Goal: Transaction & Acquisition: Purchase product/service

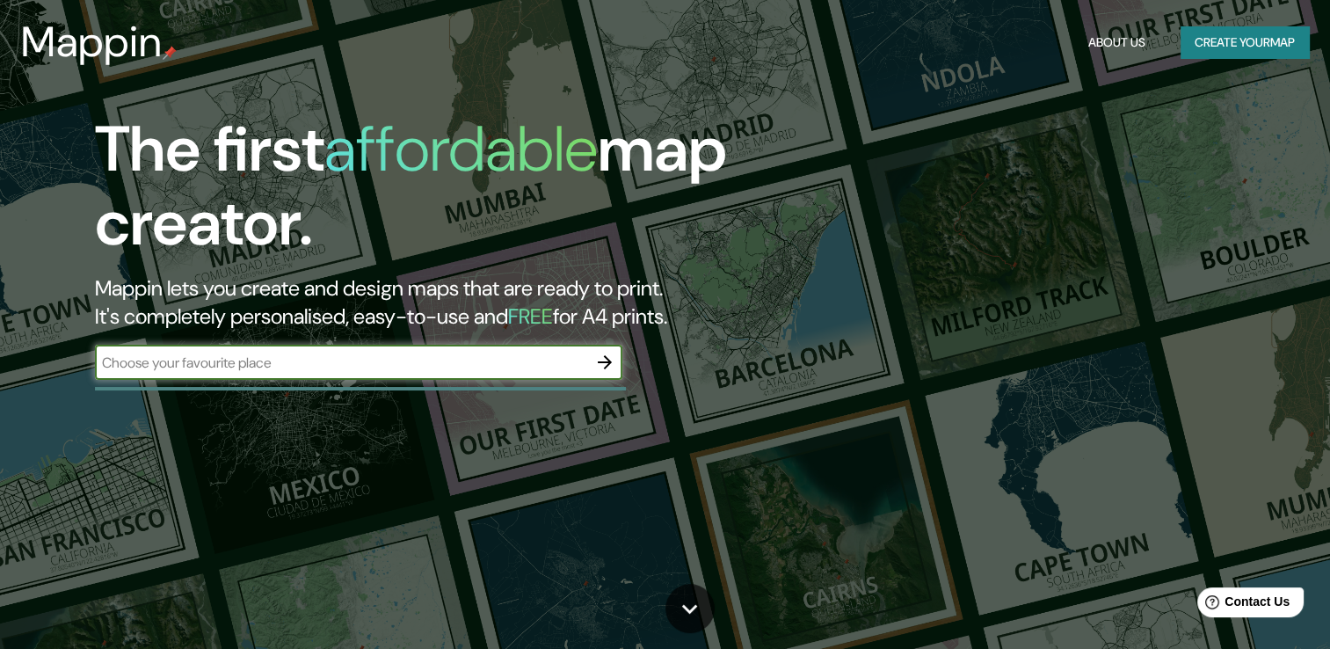
click at [441, 368] on input "text" at bounding box center [341, 363] width 492 height 20
type input "ف"
type input "تاروت"
click at [602, 360] on icon "button" at bounding box center [604, 362] width 21 height 21
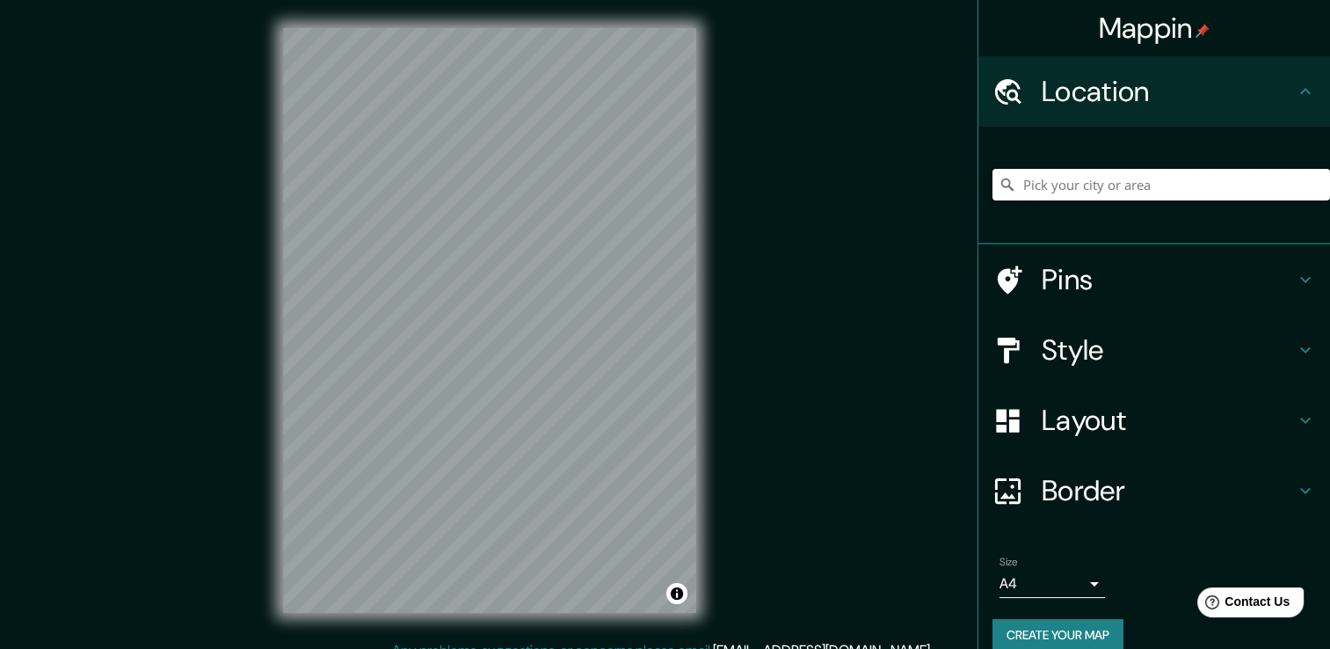
click at [1052, 193] on input "Pick your city or area" at bounding box center [1162, 185] width 338 height 32
click at [1093, 179] on input "Pick your city or area" at bounding box center [1162, 185] width 338 height 32
type input "ؤ"
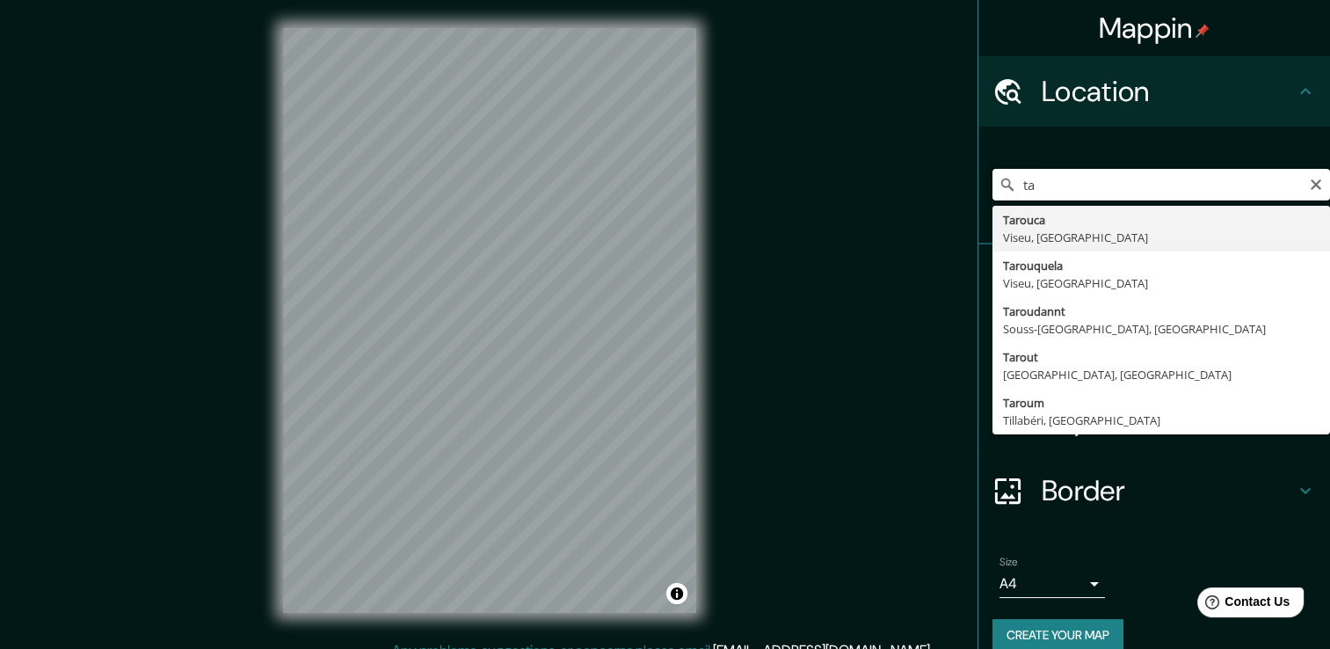
type input "t"
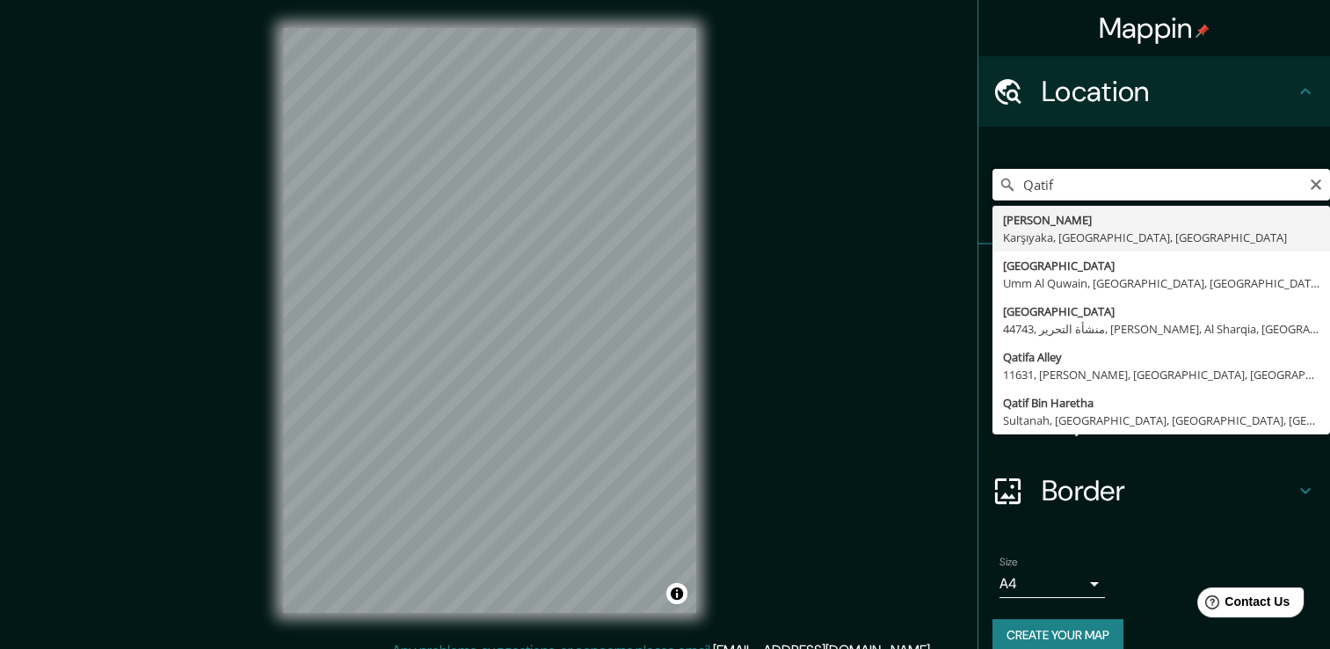
click at [1136, 186] on input "Qatif" at bounding box center [1162, 185] width 338 height 32
type input "Qatif saudi"
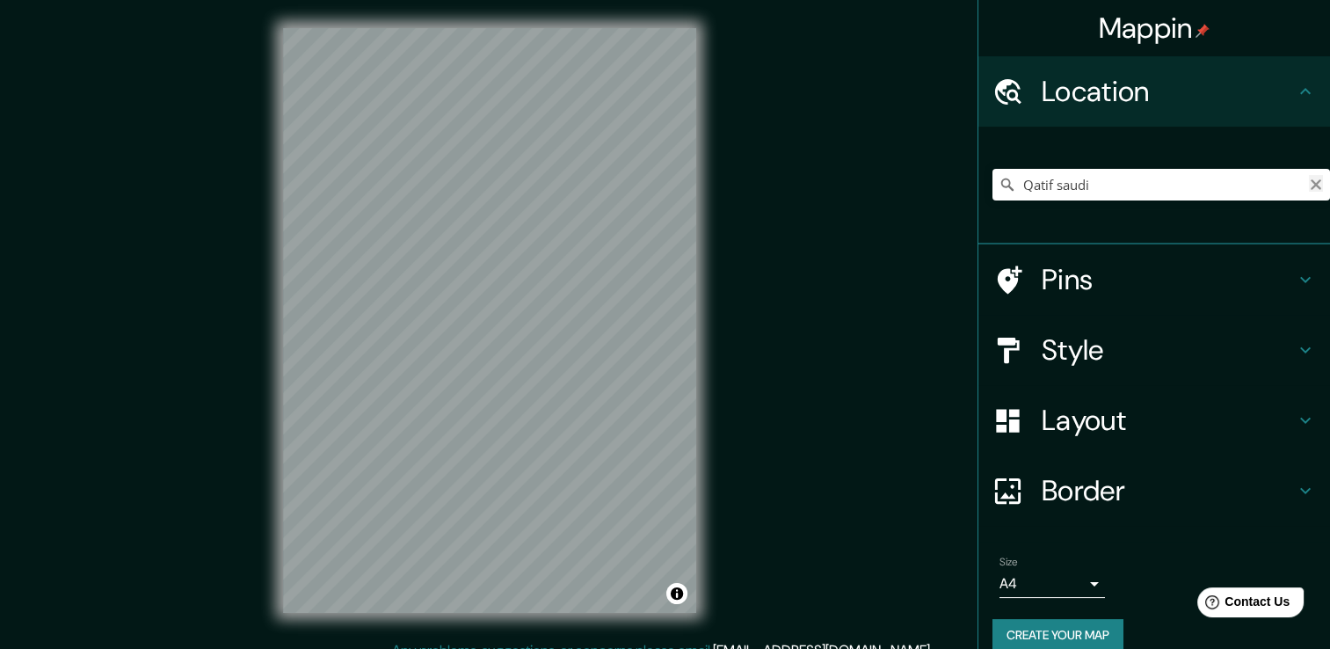
click at [1309, 188] on icon "Clear" at bounding box center [1316, 185] width 14 height 14
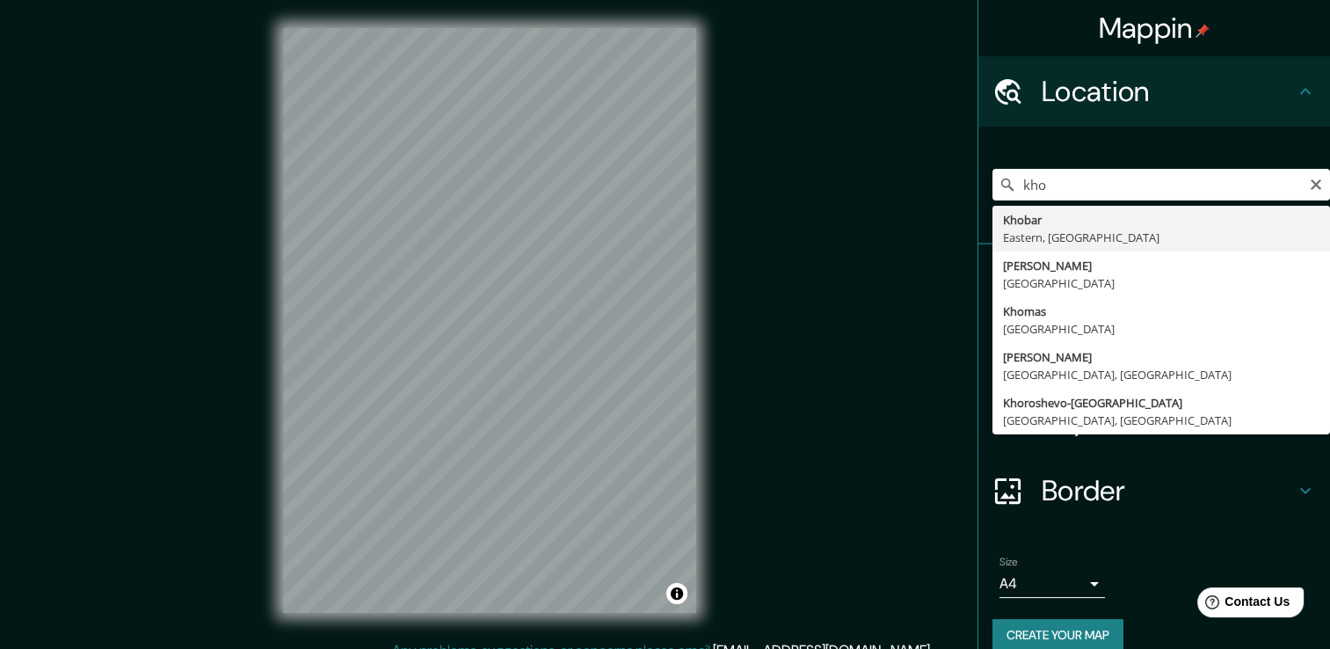
type input "Khobar, Eastern, Saudi Arabia"
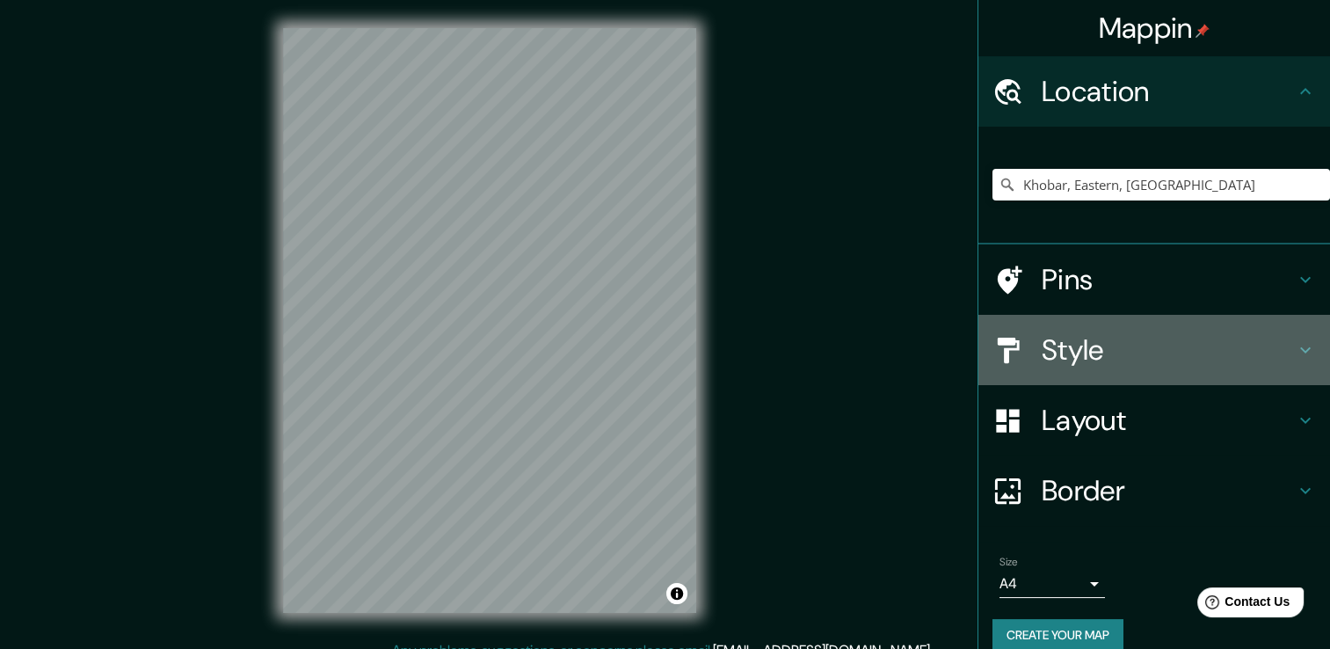
click at [1125, 368] on div "Style" at bounding box center [1155, 350] width 352 height 70
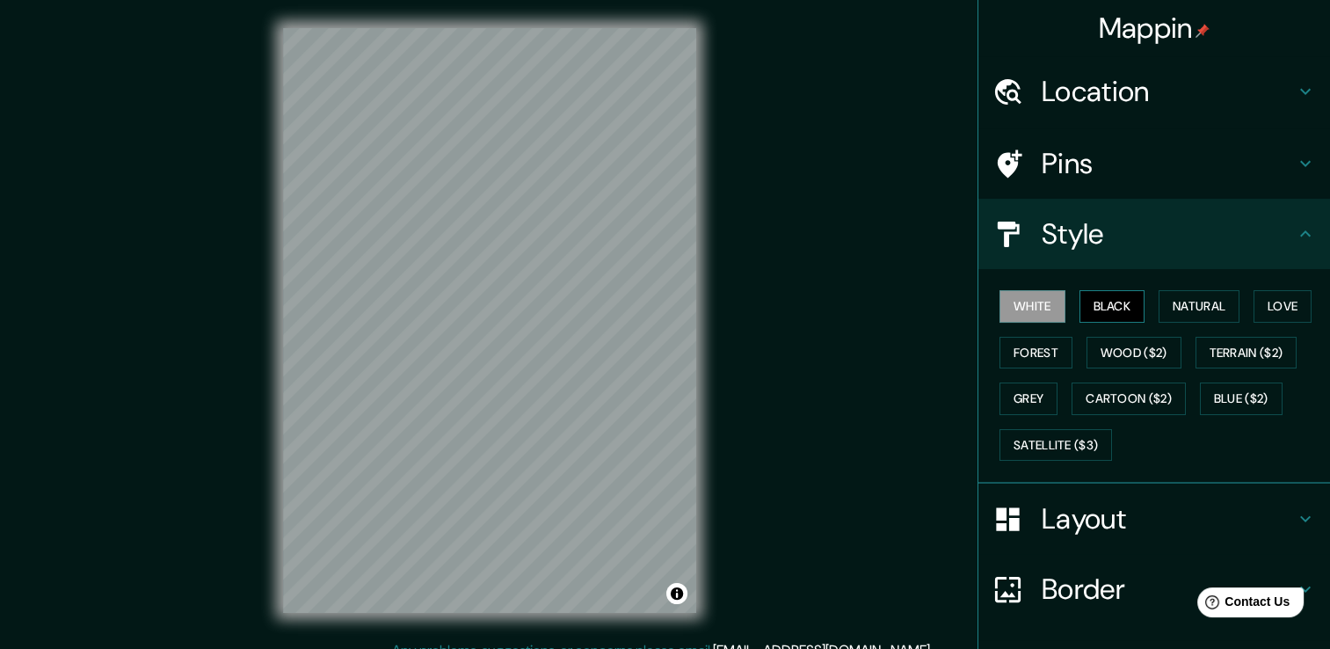
click at [1097, 311] on button "Black" at bounding box center [1113, 306] width 66 height 33
click at [1166, 313] on button "Natural" at bounding box center [1199, 306] width 81 height 33
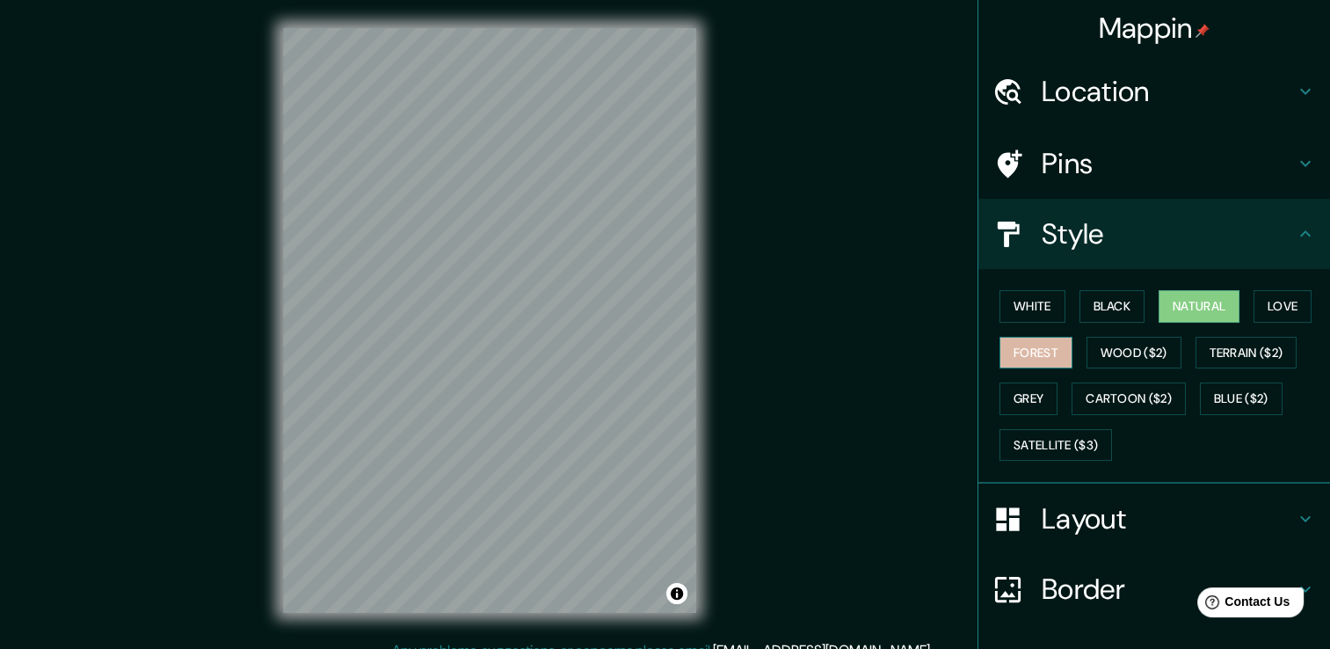
click at [1034, 353] on button "Forest" at bounding box center [1036, 353] width 73 height 33
click at [1089, 359] on button "Wood ($2)" at bounding box center [1134, 353] width 95 height 33
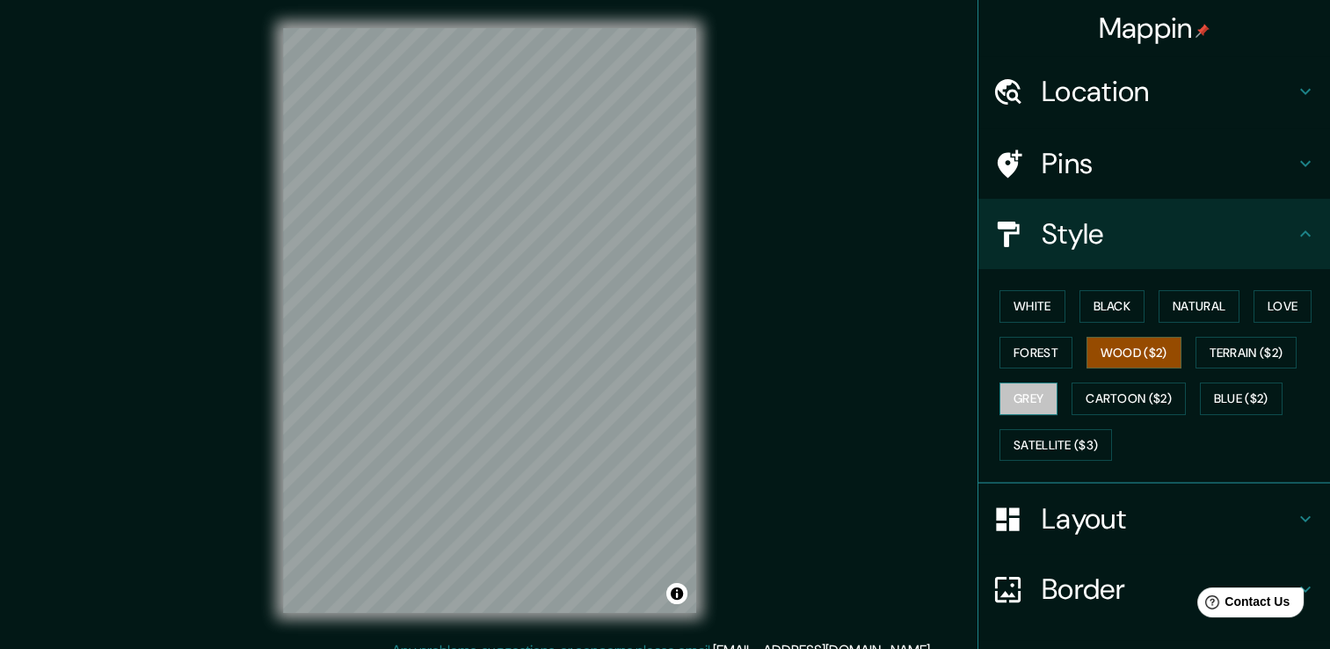
click at [1036, 397] on button "Grey" at bounding box center [1029, 398] width 58 height 33
click at [1023, 352] on button "Forest" at bounding box center [1036, 353] width 73 height 33
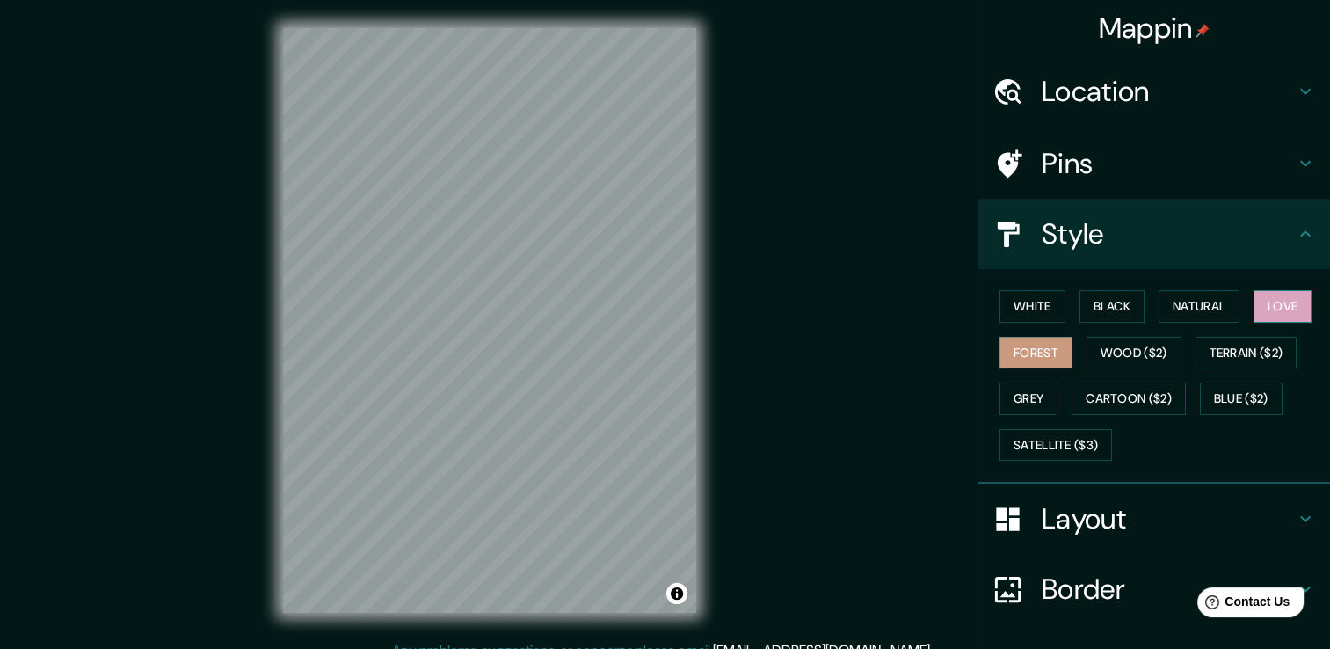
click at [1288, 319] on button "Love" at bounding box center [1283, 306] width 58 height 33
click at [1189, 309] on button "Natural" at bounding box center [1199, 306] width 81 height 33
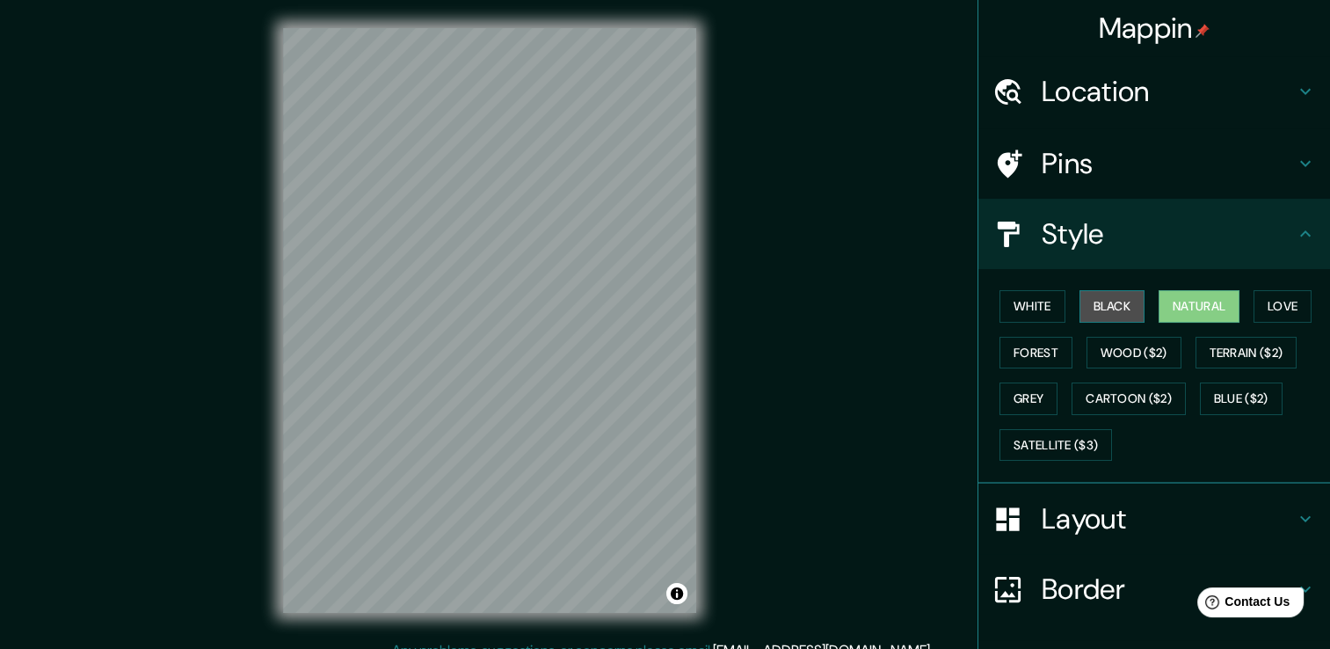
click at [1125, 294] on button "Black" at bounding box center [1113, 306] width 66 height 33
click at [1032, 300] on button "White" at bounding box center [1033, 306] width 66 height 33
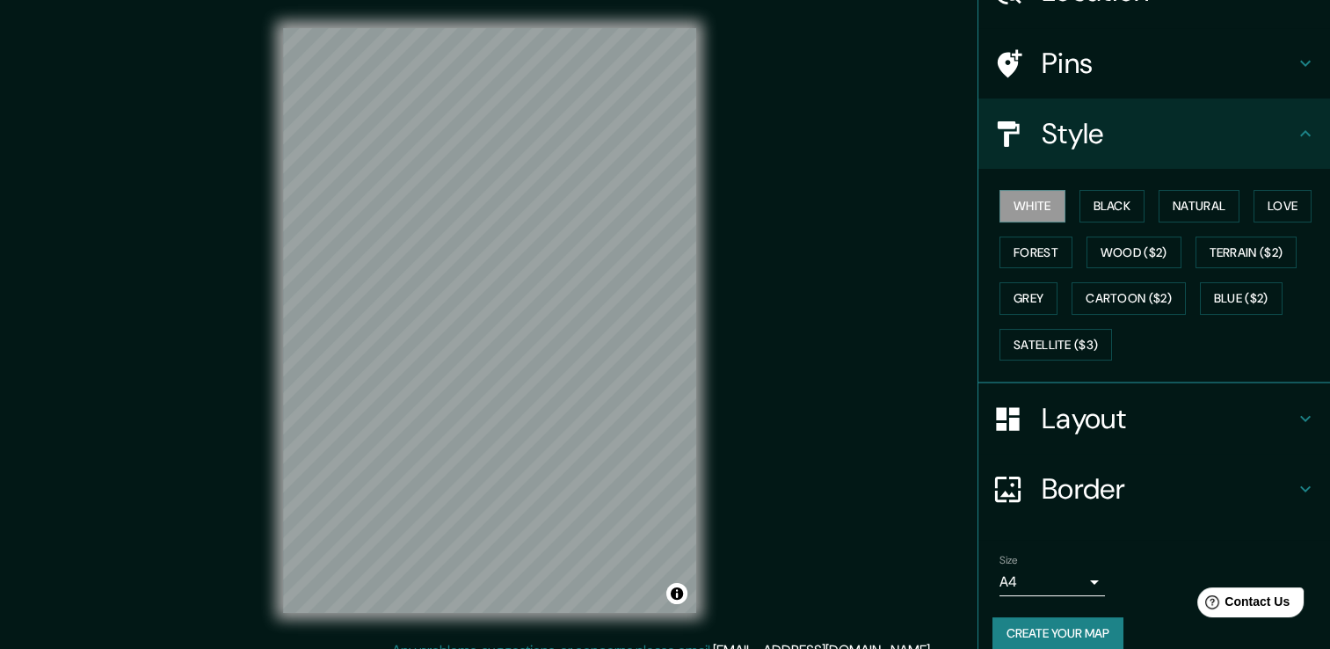
scroll to position [119, 0]
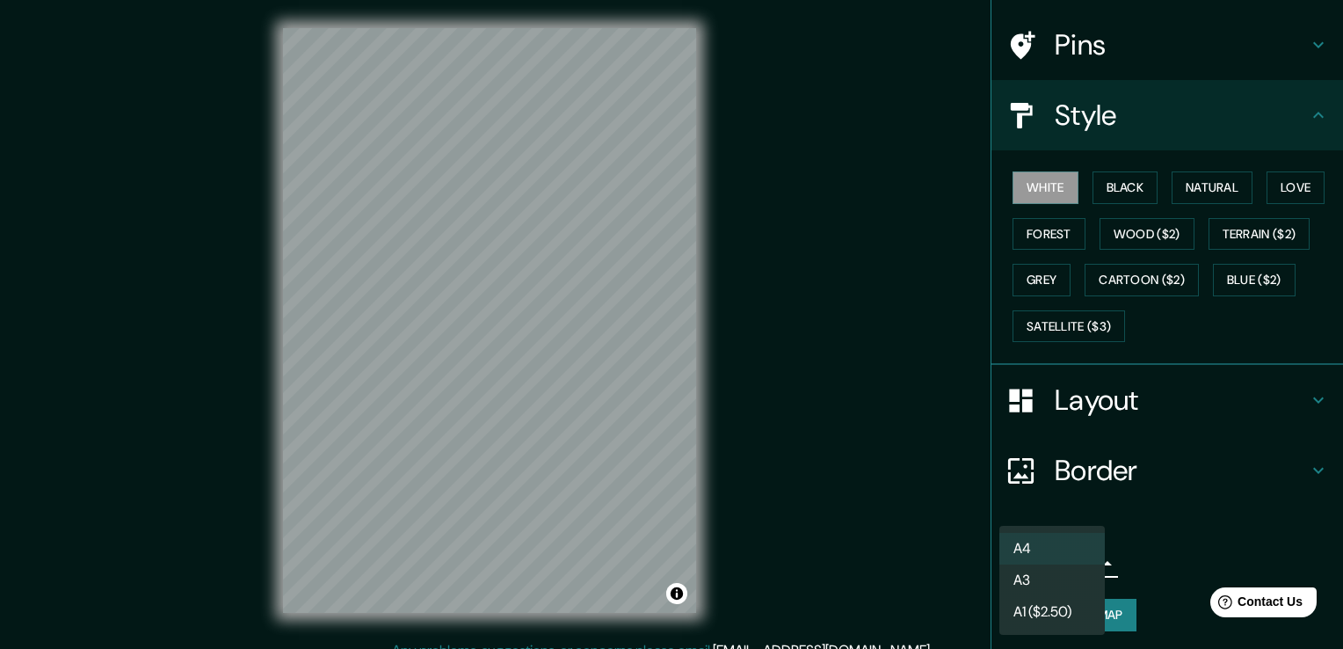
click at [1066, 564] on body "Mappin Location Khobar, Eastern, Saudi Arabia Pins Style White Black Natural Lo…" at bounding box center [671, 324] width 1343 height 649
click at [1067, 579] on li "A3" at bounding box center [1053, 580] width 106 height 32
type input "a4"
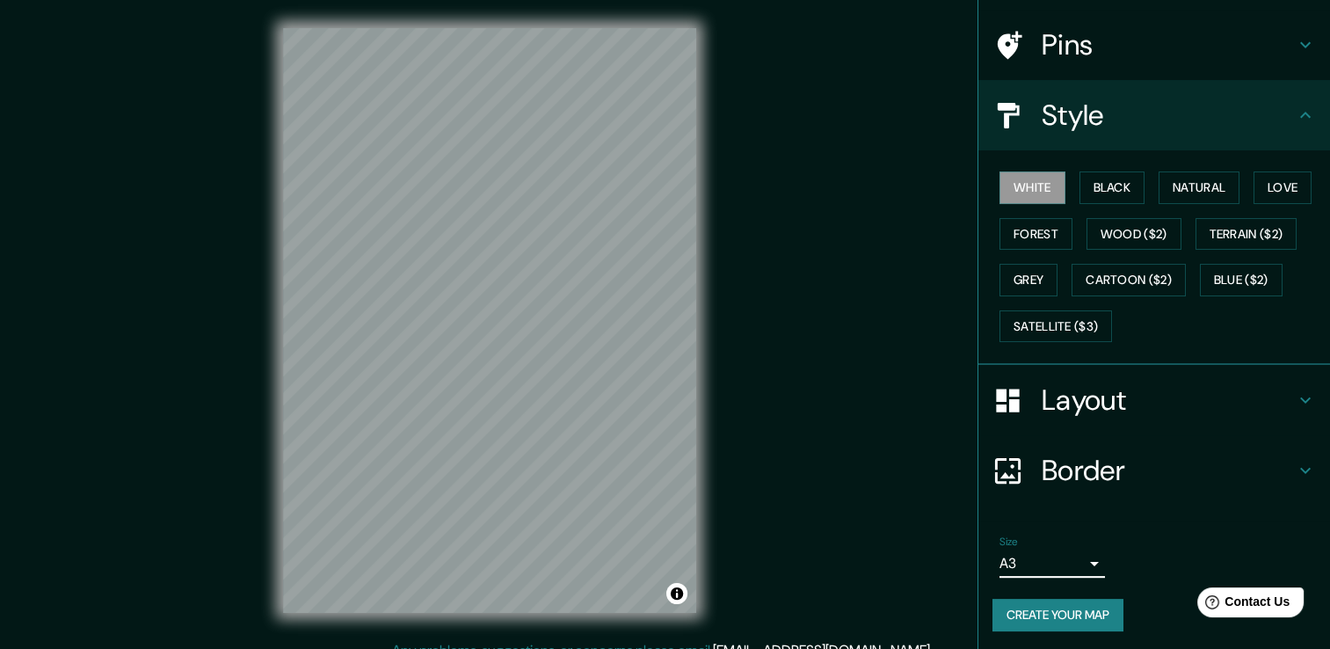
click at [1073, 606] on button "Create your map" at bounding box center [1058, 615] width 131 height 33
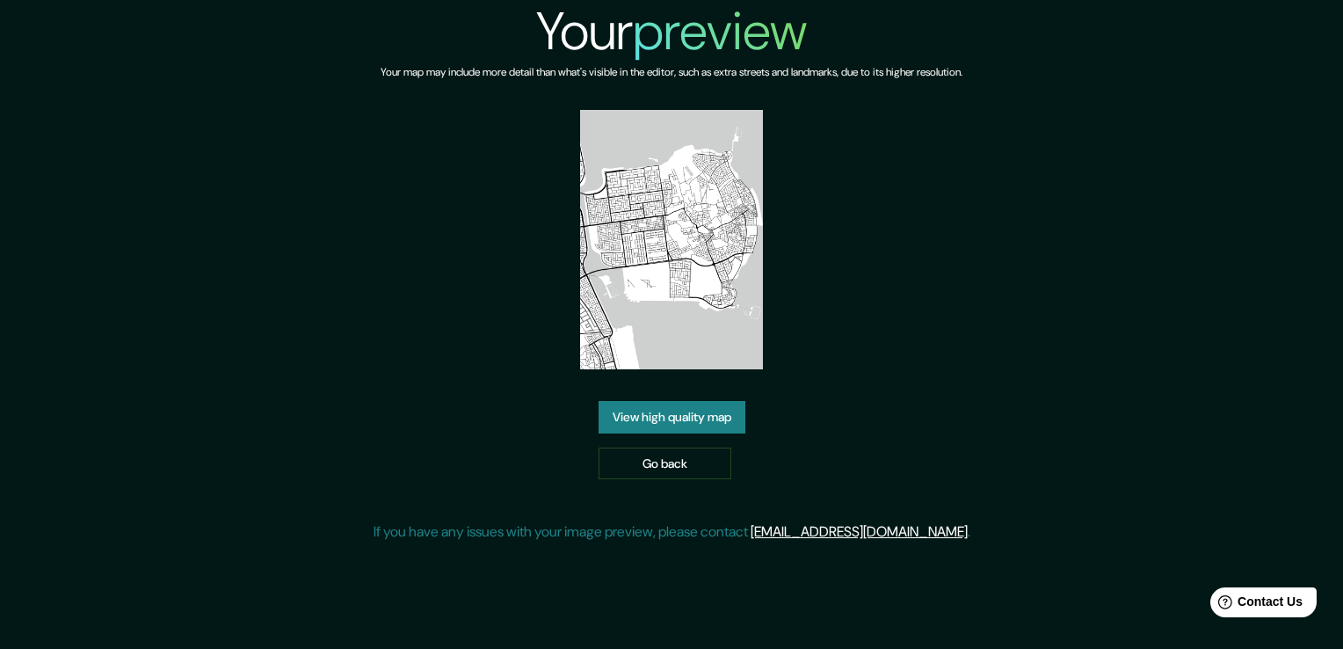
click at [689, 401] on link "View high quality map" at bounding box center [672, 417] width 147 height 33
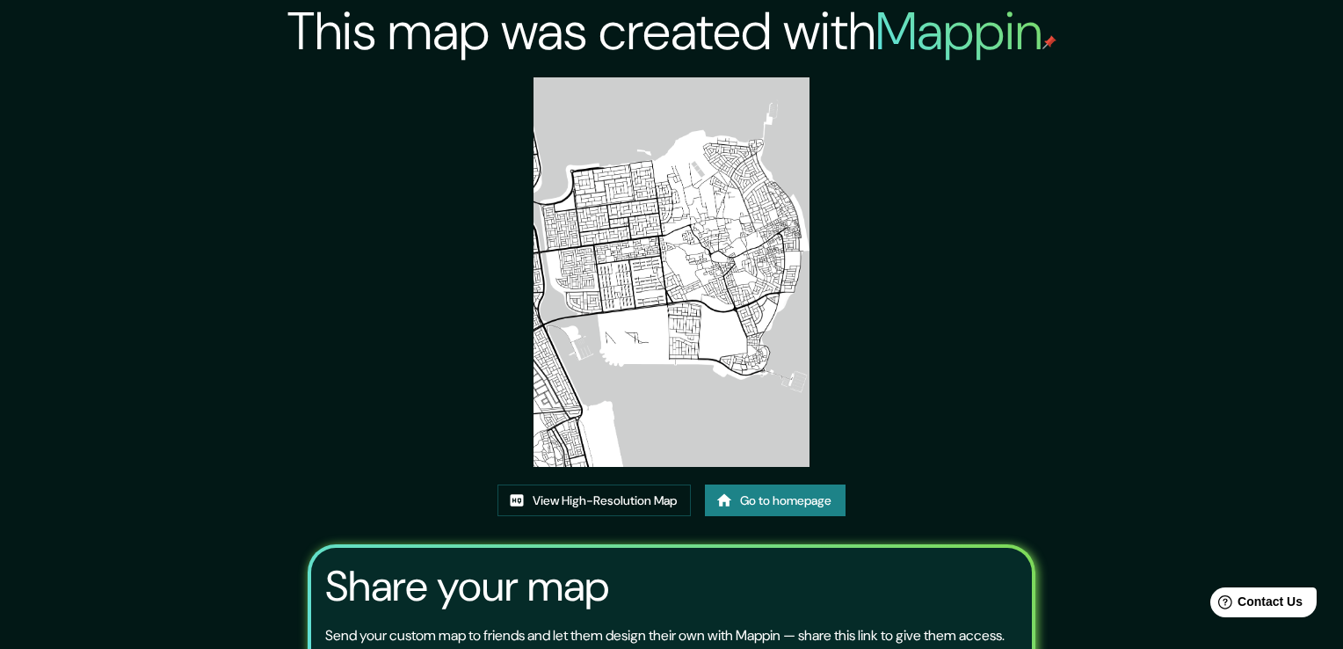
click at [649, 90] on img at bounding box center [671, 271] width 275 height 389
click at [646, 79] on img at bounding box center [671, 271] width 275 height 389
click at [630, 484] on link "View High-Resolution Map" at bounding box center [594, 500] width 193 height 33
click at [746, 484] on link "Go to homepage" at bounding box center [775, 500] width 141 height 33
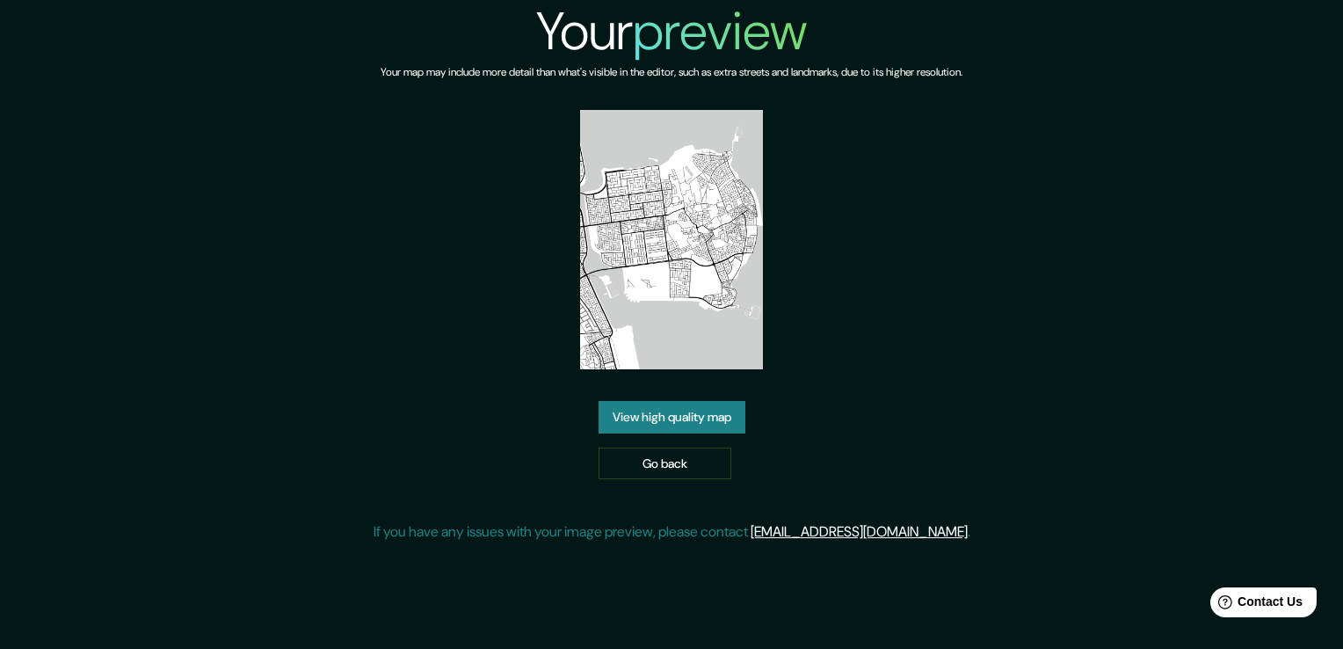
click at [625, 297] on div "Your preview Your map may include more detail than what's visible in the editor…" at bounding box center [672, 278] width 597 height 557
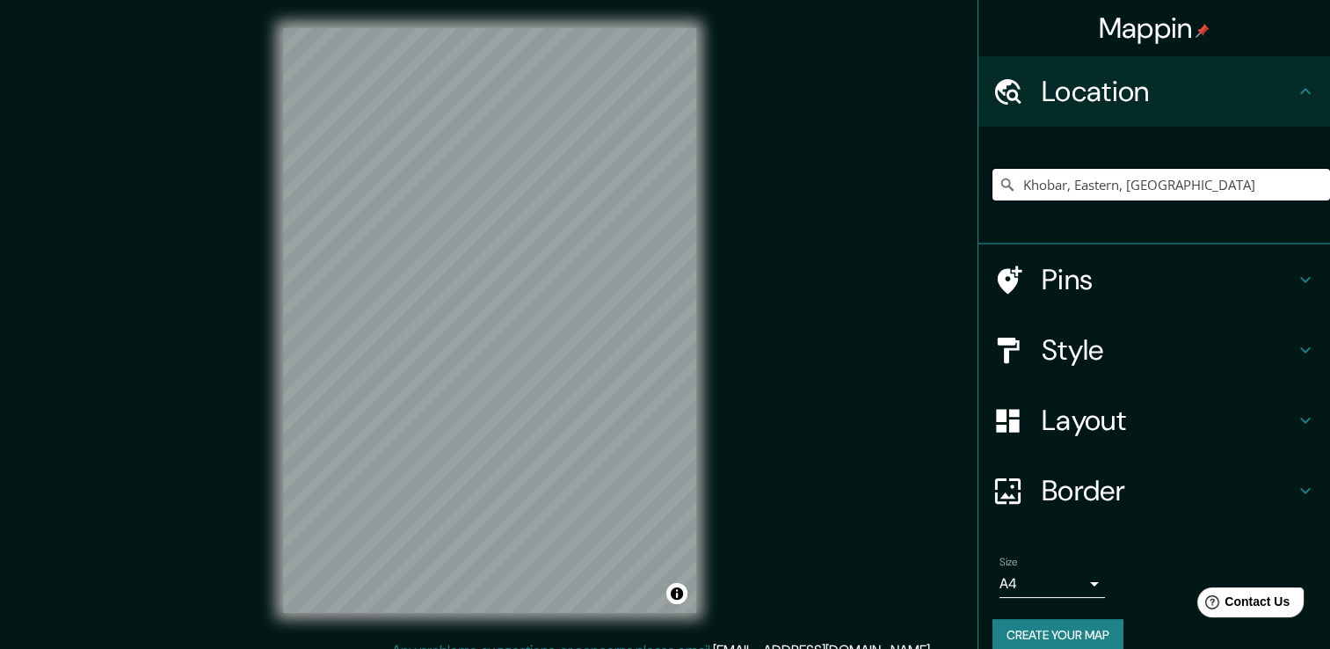
click at [1087, 181] on input "Khobar, Eastern, [GEOGRAPHIC_DATA]" at bounding box center [1162, 185] width 338 height 32
click at [1199, 187] on input "Khobar, Eastern, [GEOGRAPHIC_DATA]" at bounding box center [1162, 185] width 338 height 32
click at [1237, 191] on input "Khobar, Eastern, [GEOGRAPHIC_DATA]" at bounding box center [1162, 185] width 338 height 32
drag, startPoint x: 1198, startPoint y: 181, endPoint x: 1186, endPoint y: 199, distance: 21.0
click at [1186, 199] on input "Khobar, Eastern, [GEOGRAPHIC_DATA]" at bounding box center [1162, 185] width 338 height 32
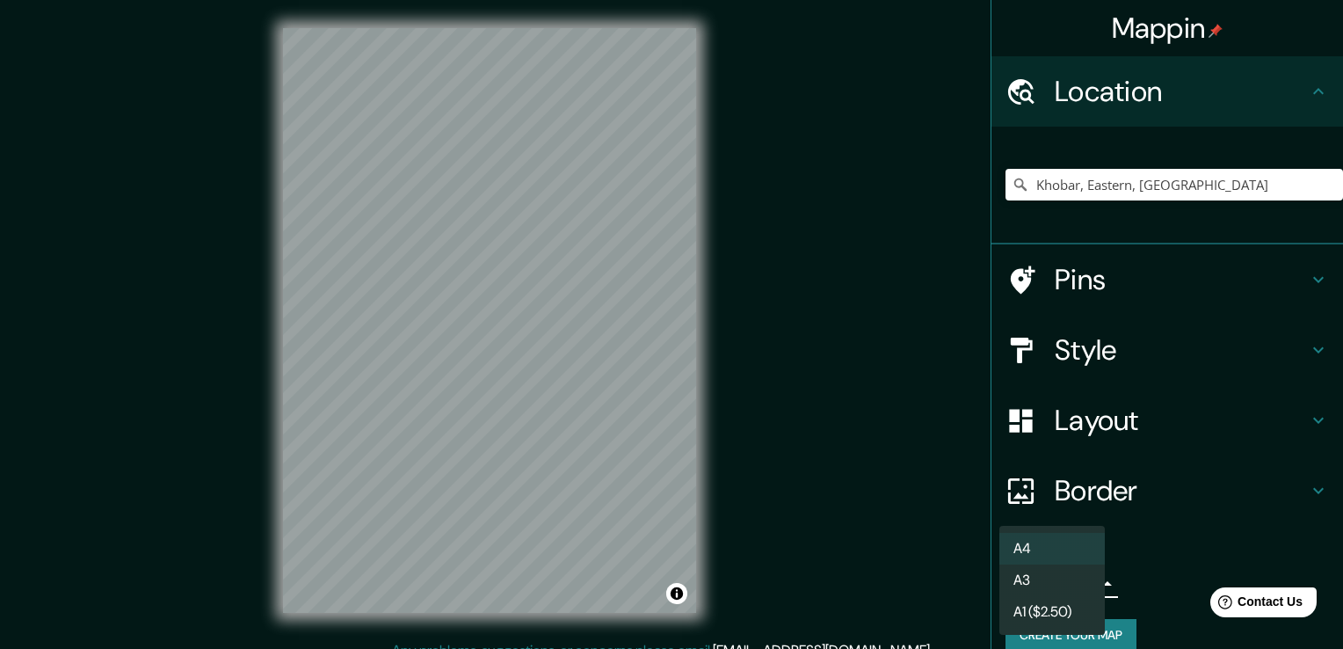
click at [1019, 579] on body "Mappin Location Khobar, Eastern, Saudi Arabia Pins Style Layout Border Choose a…" at bounding box center [671, 324] width 1343 height 649
click at [1053, 583] on li "A3" at bounding box center [1053, 580] width 106 height 32
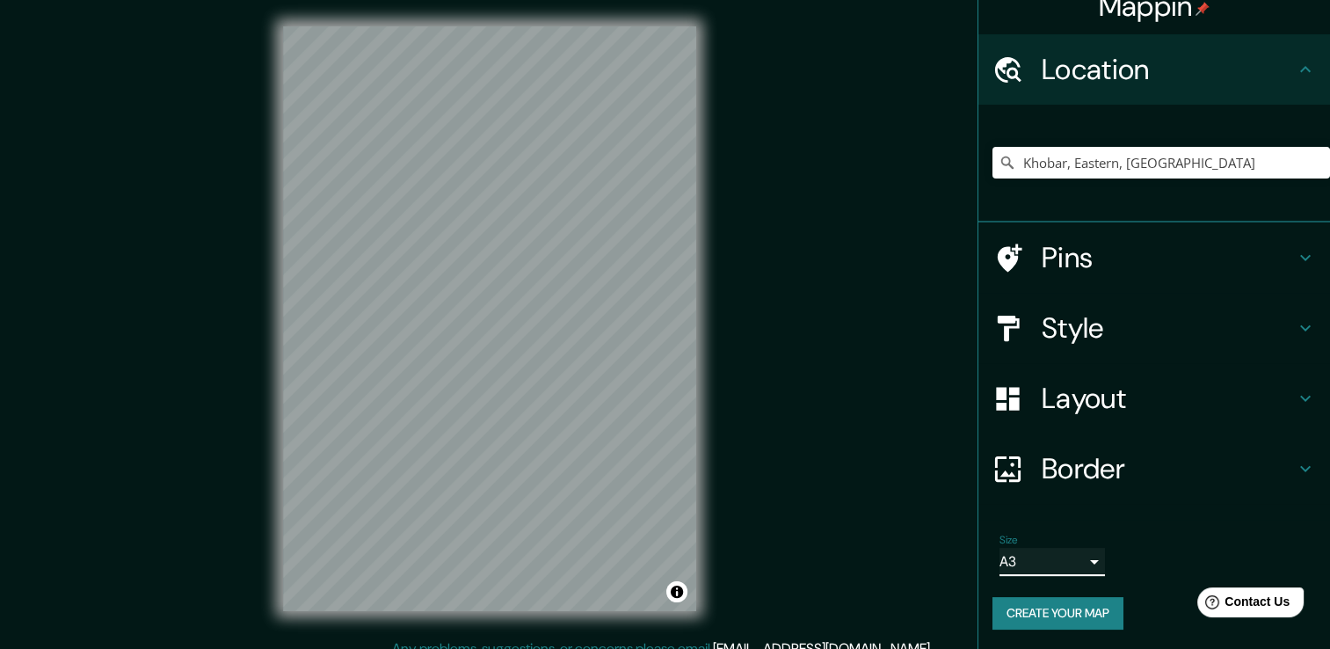
scroll to position [19, 0]
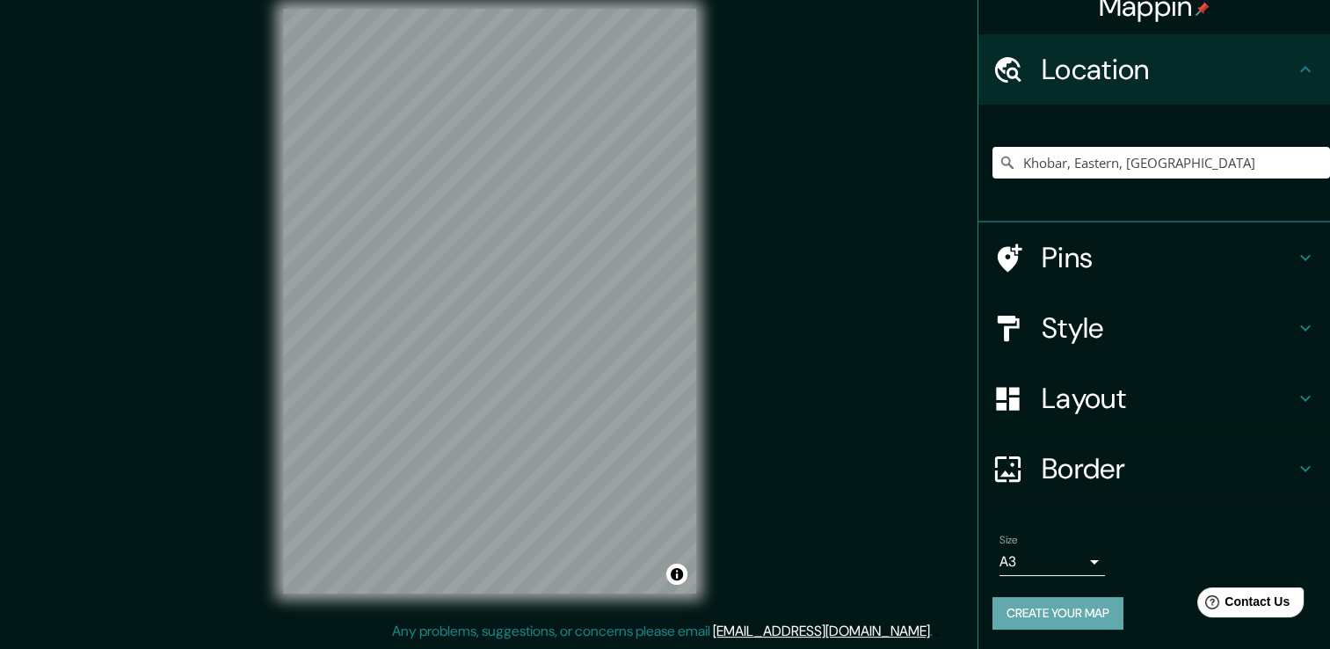
click at [1070, 617] on button "Create your map" at bounding box center [1058, 613] width 131 height 33
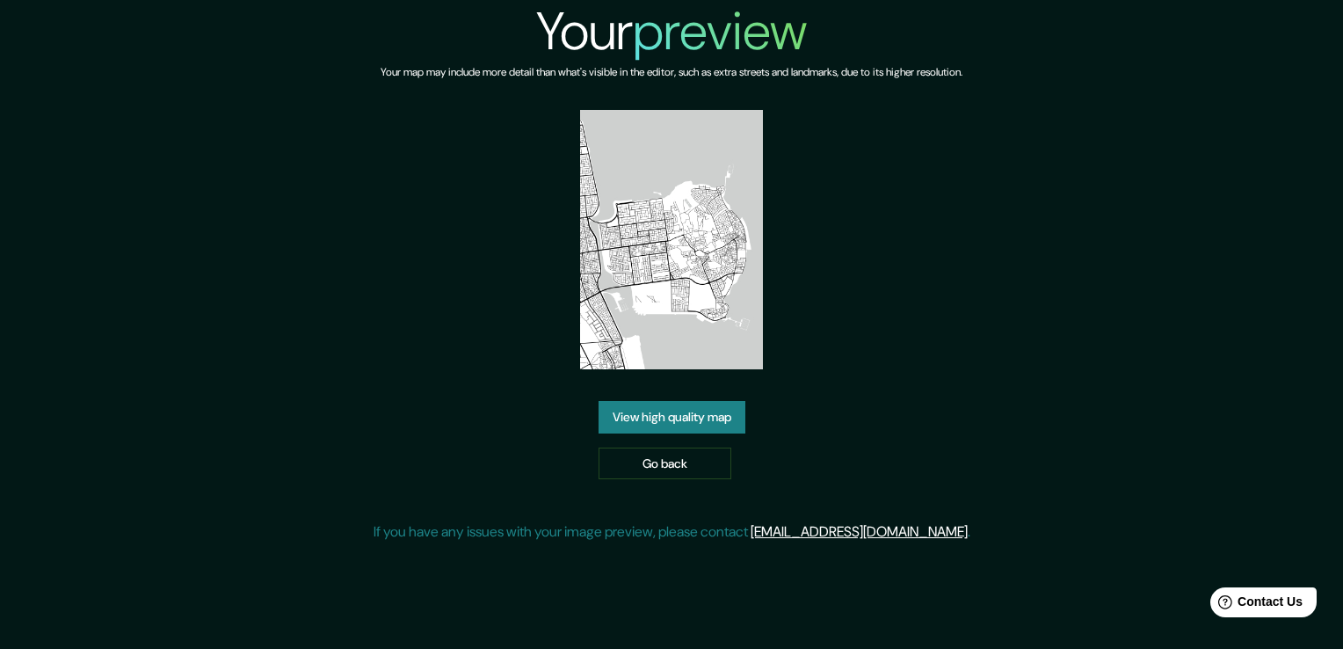
drag, startPoint x: 682, startPoint y: 107, endPoint x: 619, endPoint y: 142, distance: 72.0
click at [682, 107] on div "Your map may include more detail than what's visible in the editor, such as ext…" at bounding box center [672, 86] width 582 height 47
click at [608, 114] on img at bounding box center [672, 239] width 184 height 259
click at [611, 114] on img at bounding box center [672, 239] width 184 height 259
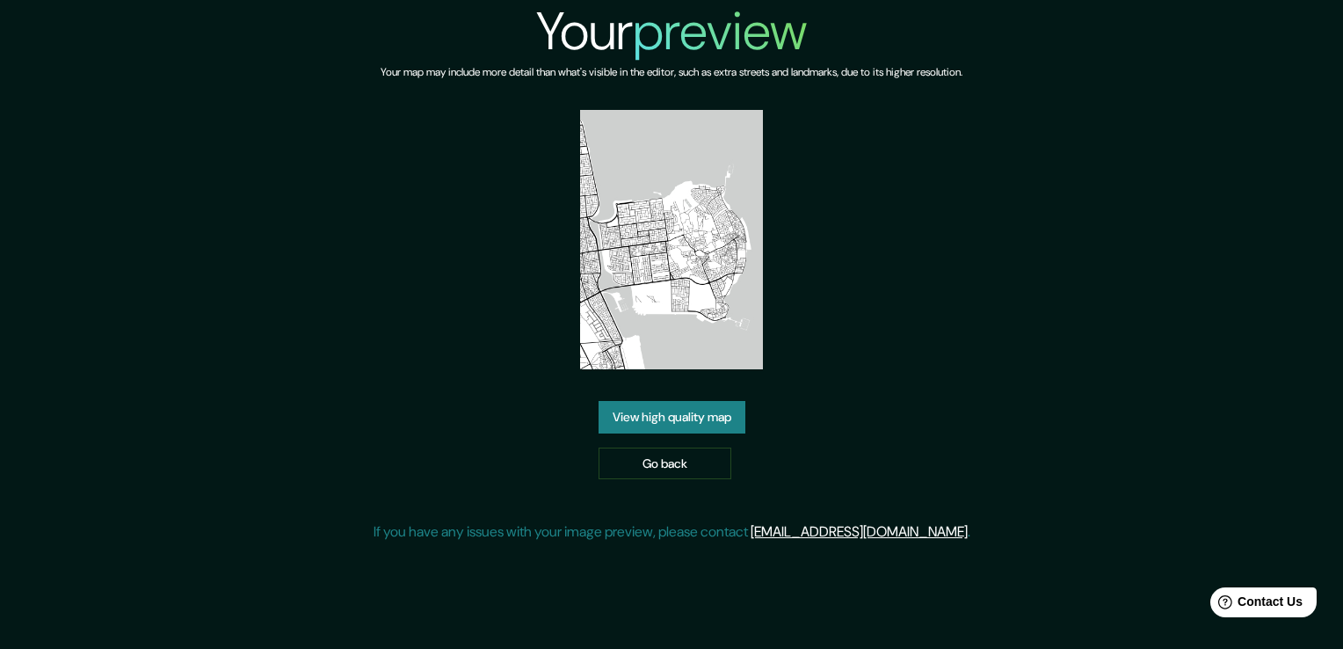
click at [612, 114] on img at bounding box center [672, 239] width 184 height 259
click at [605, 113] on img at bounding box center [672, 239] width 184 height 259
click at [678, 113] on img at bounding box center [672, 239] width 184 height 259
click at [834, 522] on link "[EMAIL_ADDRESS][DOMAIN_NAME]" at bounding box center [859, 531] width 217 height 18
click at [747, 521] on p "If you have any issues with your image preview, please contact help@mappin.pro ." at bounding box center [672, 531] width 597 height 21
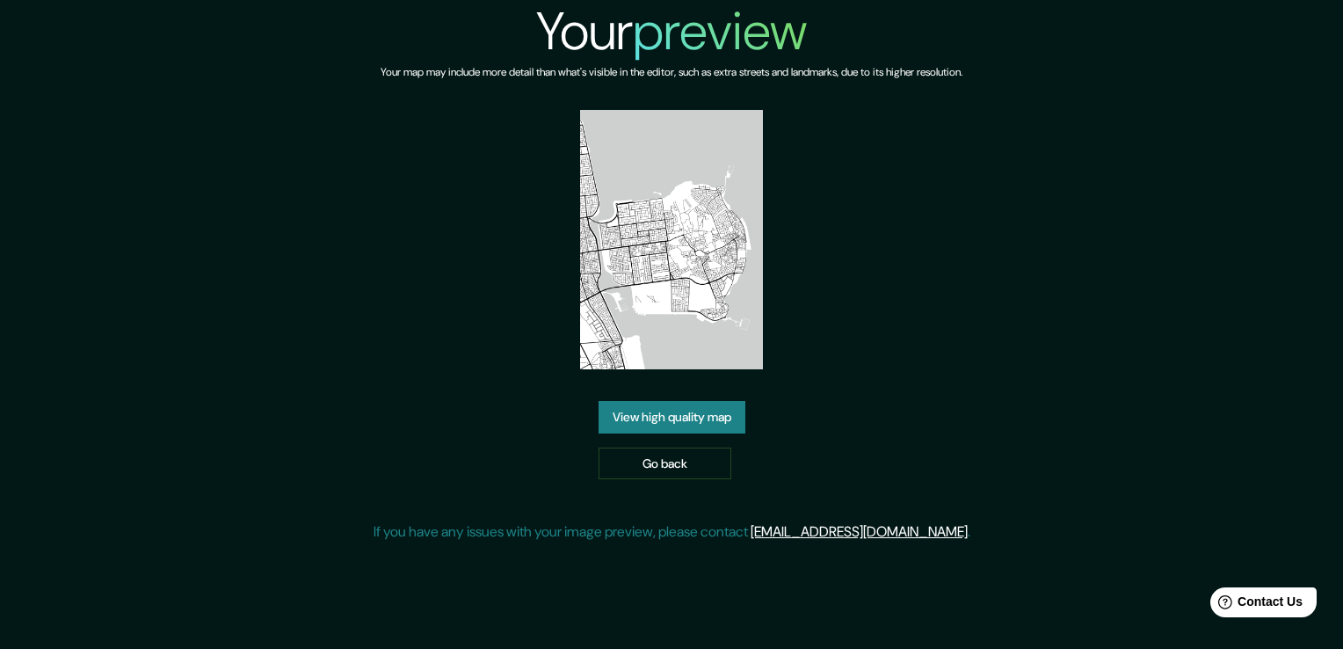
click at [652, 401] on link "View high quality map" at bounding box center [672, 417] width 147 height 33
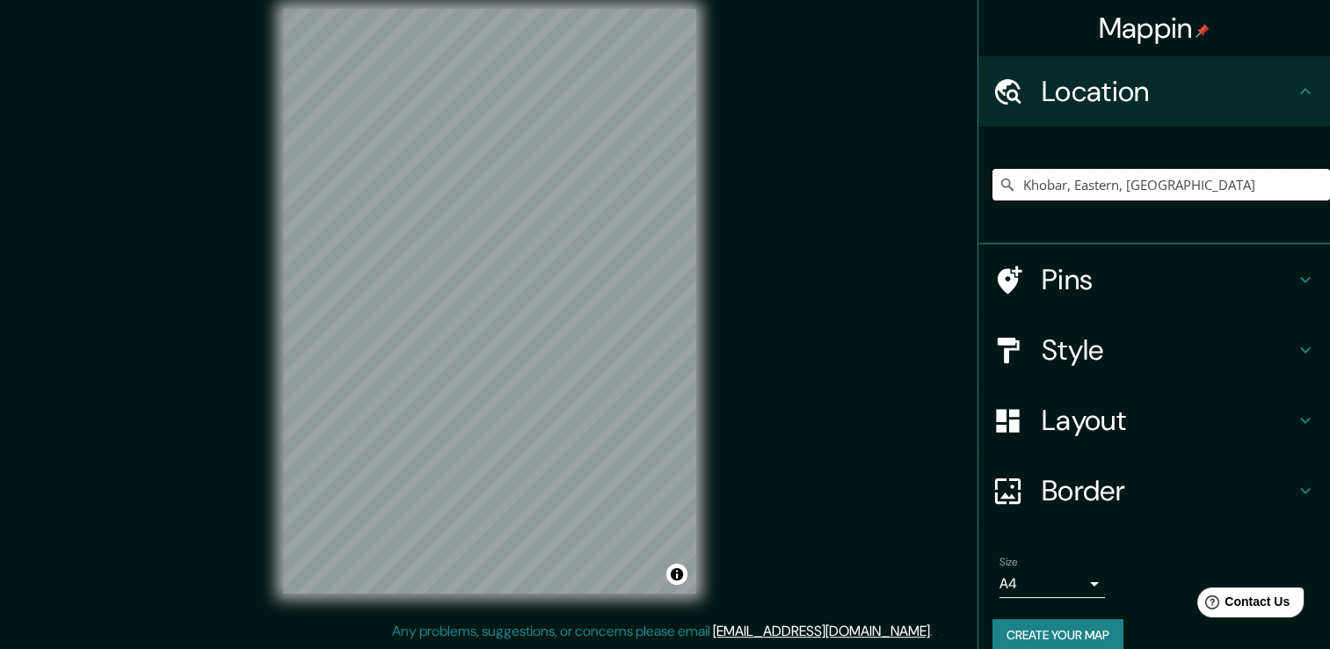
drag, startPoint x: 1215, startPoint y: 175, endPoint x: 1188, endPoint y: 199, distance: 36.1
click at [1188, 199] on input "Khobar, Eastern, Saudi Arabia" at bounding box center [1162, 185] width 338 height 32
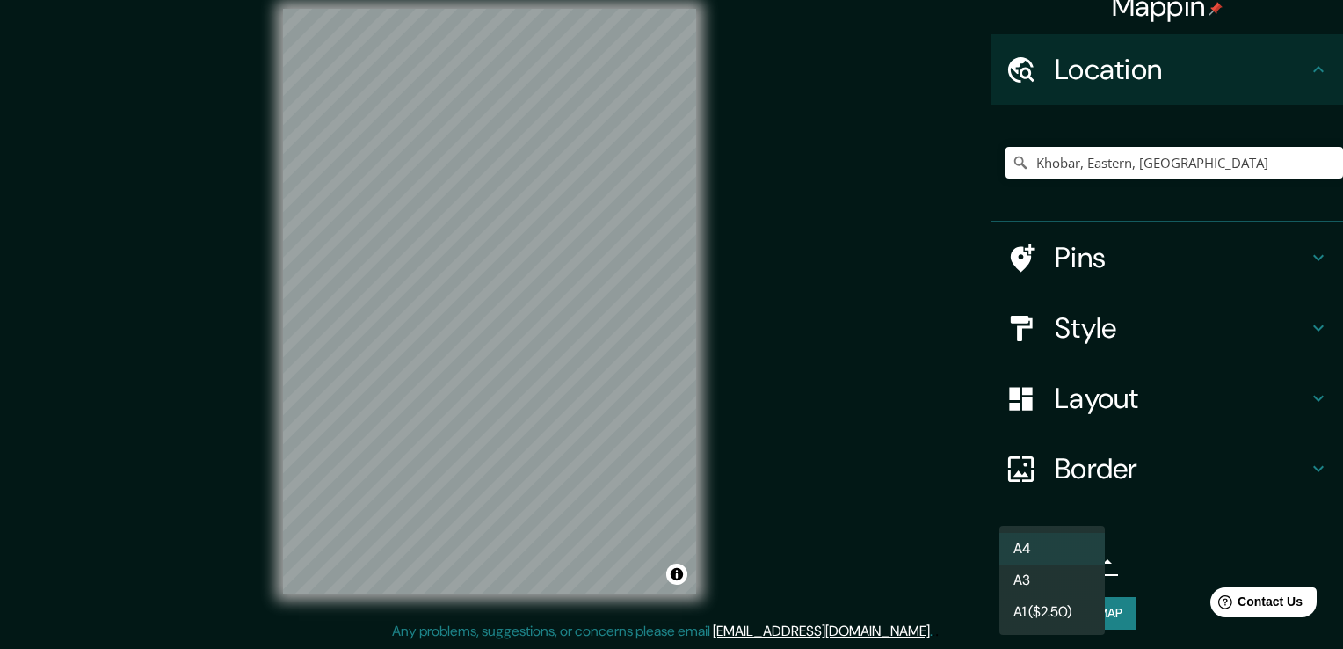
click at [1079, 562] on body "Mappin Location Khobar, Eastern, Saudi Arabia Khobar Eastern, Saudi Arabia Khob…" at bounding box center [671, 305] width 1343 height 649
click at [1069, 584] on li "A3" at bounding box center [1053, 580] width 106 height 32
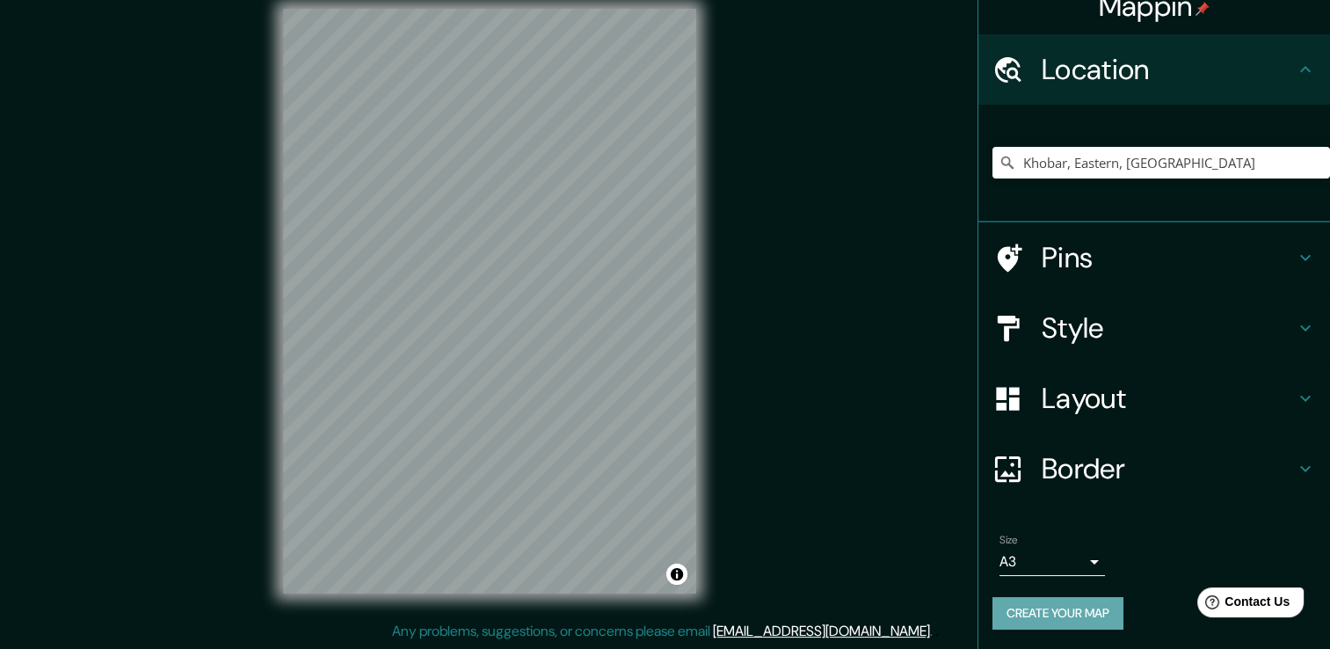
click at [1083, 612] on button "Create your map" at bounding box center [1058, 613] width 131 height 33
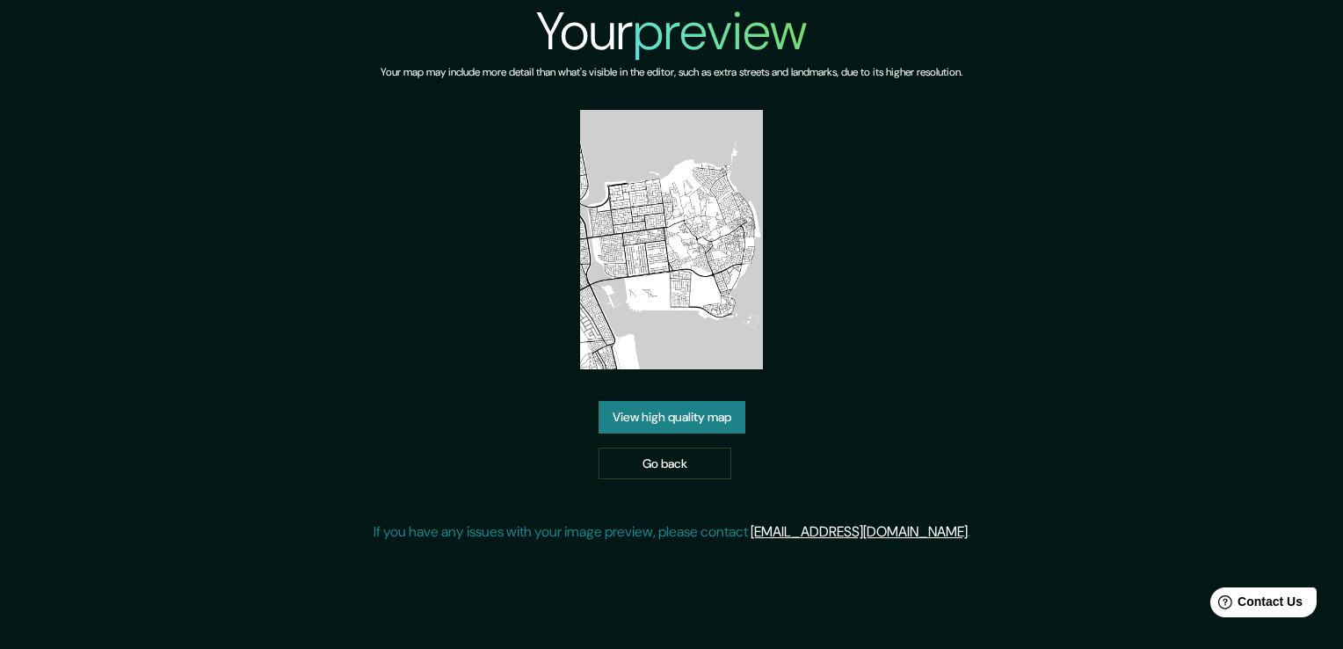
click at [615, 115] on img at bounding box center [672, 239] width 184 height 259
click at [802, 181] on div "Your preview Your map may include more detail than what's visible in the editor…" at bounding box center [672, 278] width 597 height 557
click at [644, 401] on link "View high quality map" at bounding box center [672, 417] width 147 height 33
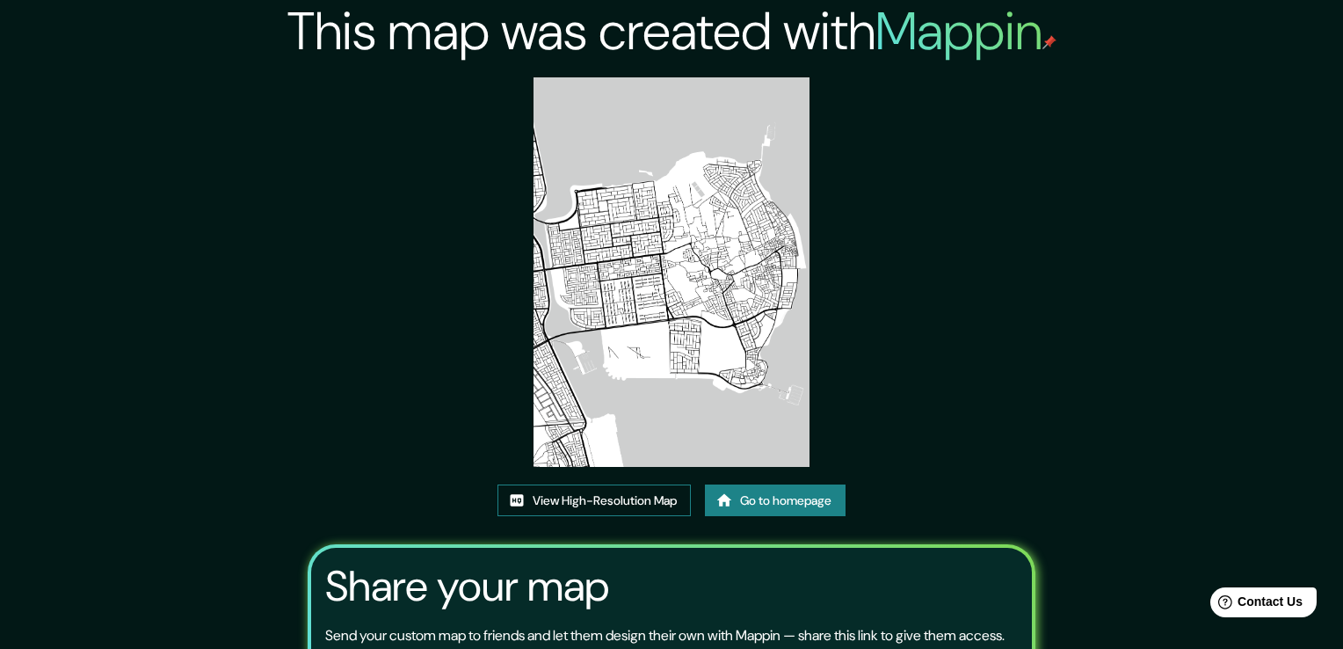
click at [665, 484] on link "View High-Resolution Map" at bounding box center [594, 500] width 193 height 33
